Goal: Find specific page/section: Find specific page/section

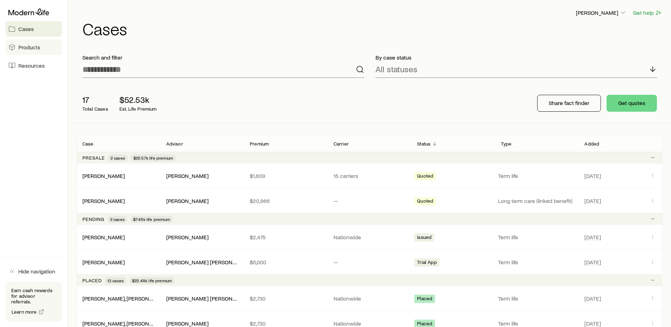
click at [45, 45] on link "Products" at bounding box center [34, 46] width 56 height 15
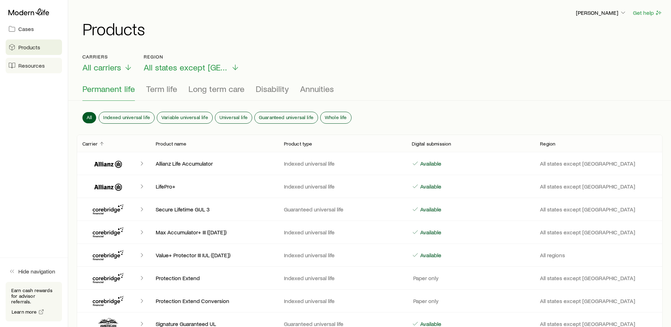
click at [40, 68] on span "Resources" at bounding box center [31, 65] width 26 height 7
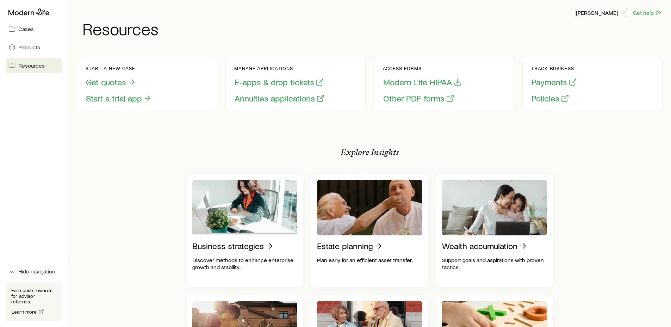
click at [611, 14] on p "[PERSON_NAME]" at bounding box center [601, 12] width 51 height 7
click at [601, 30] on span "Licenses and contracts" at bounding box center [587, 32] width 58 height 7
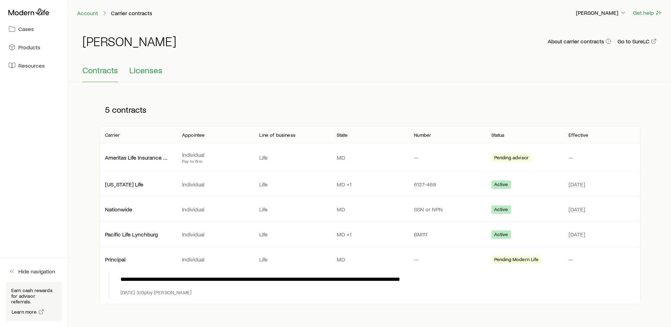
click at [143, 72] on span "Licenses" at bounding box center [145, 70] width 33 height 10
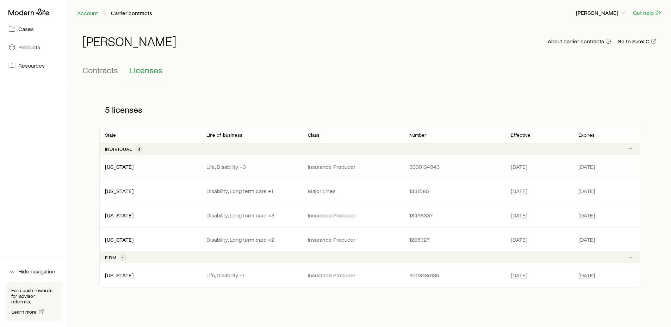
click at [148, 167] on p "[US_STATE]" at bounding box center [150, 166] width 90 height 7
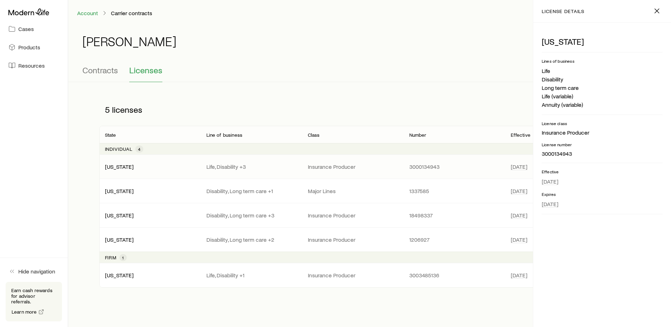
scroll to position [20, 0]
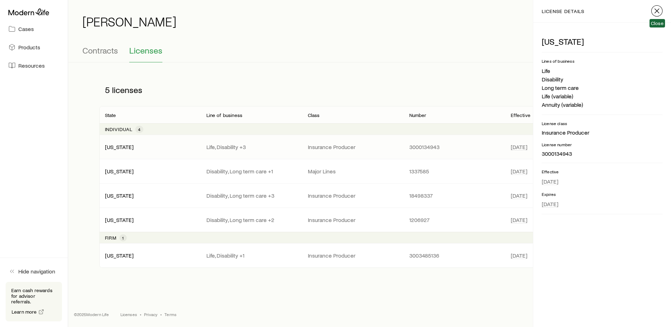
click at [655, 12] on line "button" at bounding box center [657, 11] width 4 height 4
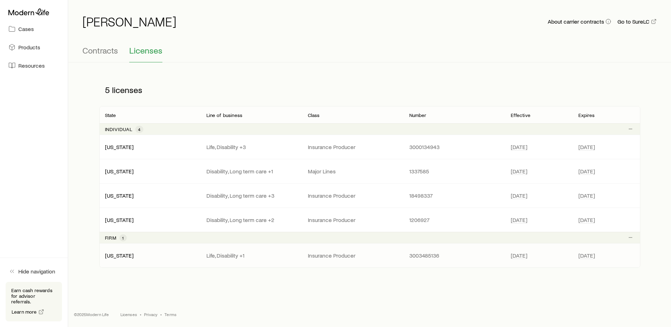
click at [148, 254] on p "[US_STATE]" at bounding box center [150, 255] width 90 height 7
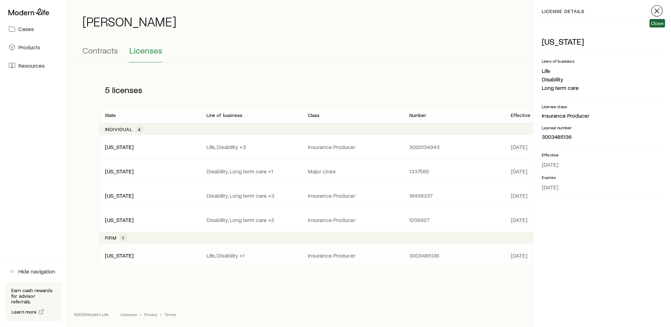
click at [659, 9] on icon "button" at bounding box center [657, 11] width 8 height 8
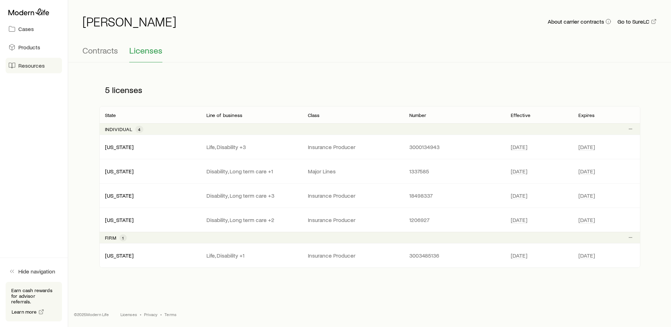
click at [30, 66] on span "Resources" at bounding box center [31, 65] width 26 height 7
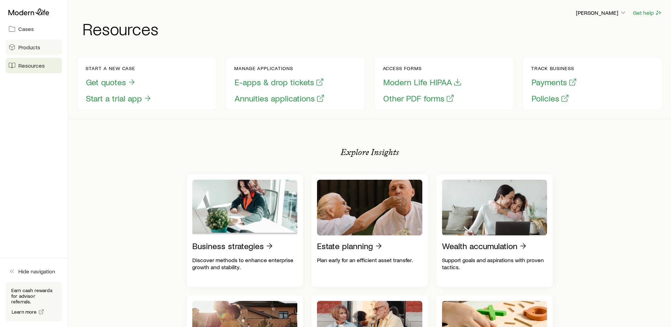
click at [39, 52] on link "Products" at bounding box center [34, 46] width 56 height 15
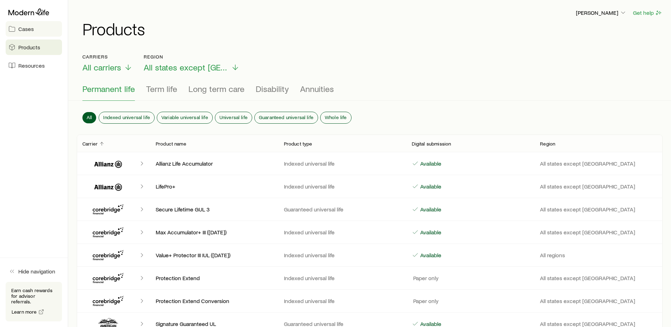
click at [31, 30] on span "Cases" at bounding box center [25, 28] width 15 height 7
